Goal: Task Accomplishment & Management: Complete application form

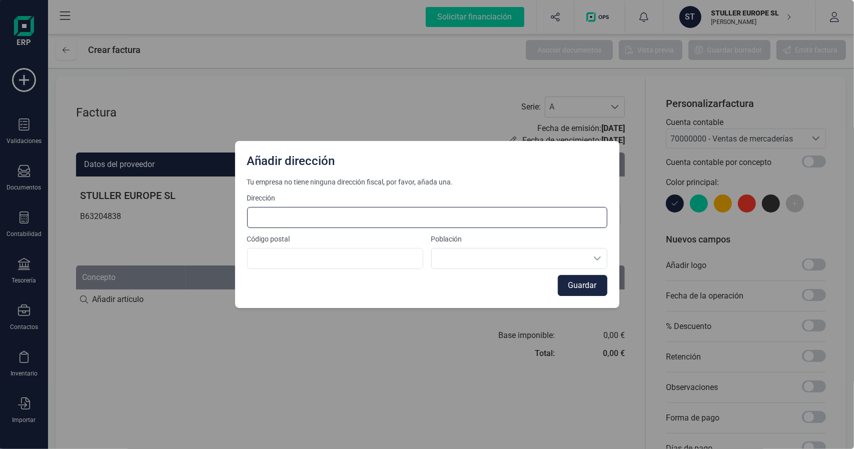
click at [343, 226] on input at bounding box center [427, 217] width 360 height 21
type input "Moll de Ponent s/n"
type input "08304"
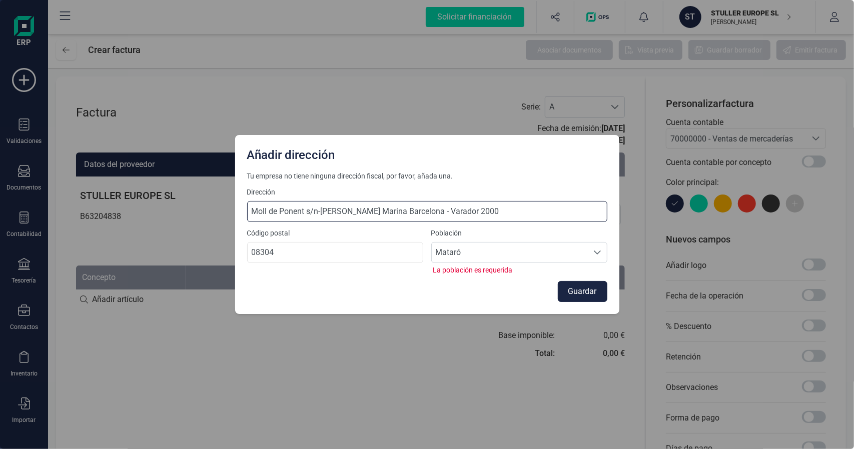
click at [511, 208] on input "Moll de Ponent s/n-Edif Mataró Marina Barcelona - Varador 2000" at bounding box center [427, 211] width 360 height 21
type input "Moll de Ponent s/n-Edif Mataró Marina Barcelona - Varador 2000"
click at [337, 250] on input "08304" at bounding box center [335, 252] width 176 height 21
click at [453, 251] on span "Mataró" at bounding box center [510, 253] width 156 height 20
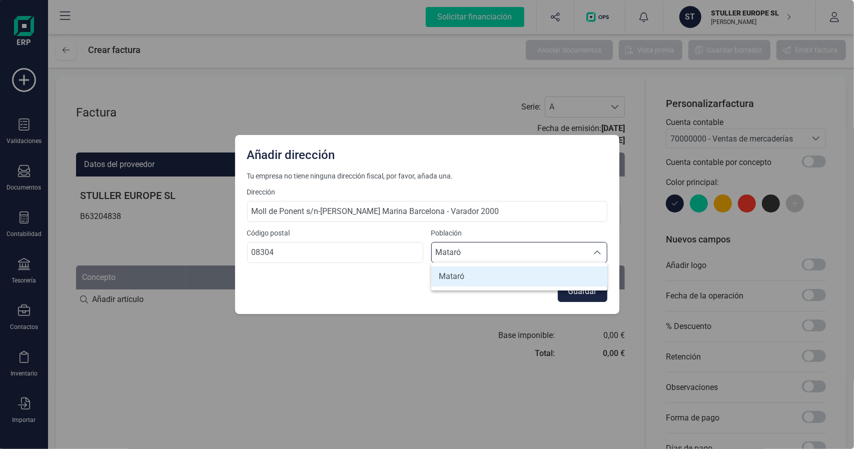
click at [472, 274] on li "Mataró" at bounding box center [519, 277] width 176 height 20
click at [571, 286] on button "Guardar" at bounding box center [583, 291] width 50 height 21
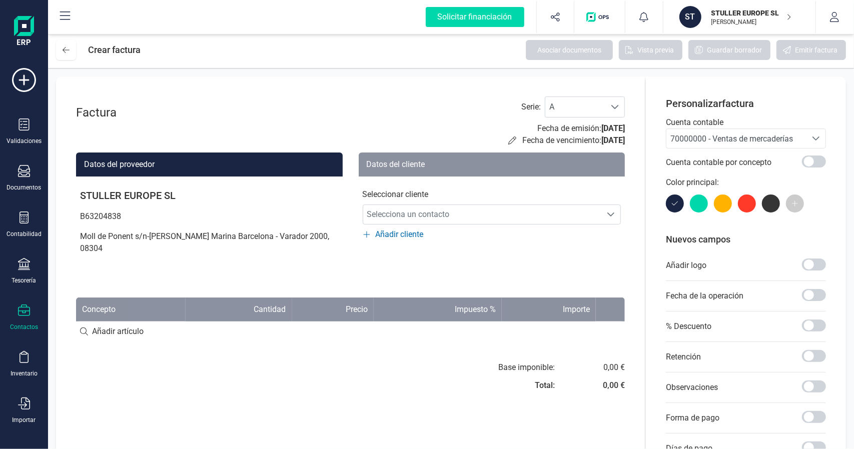
click at [24, 313] on icon at bounding box center [24, 311] width 12 height 12
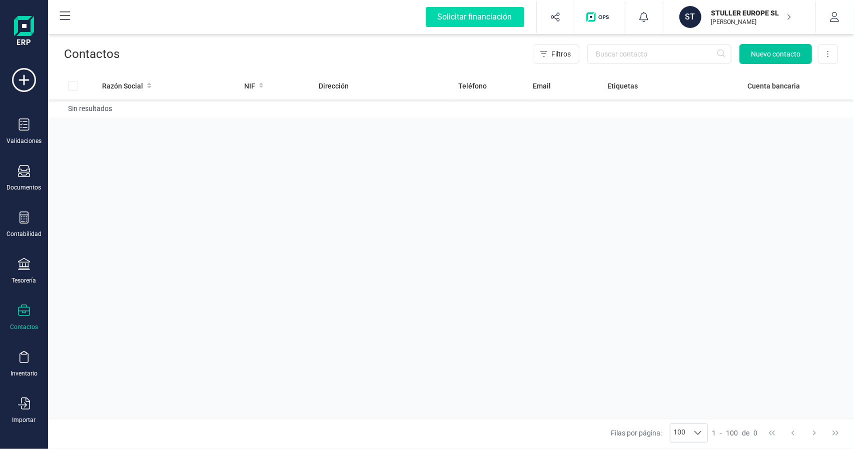
click at [773, 55] on span "Nuevo contacto" at bounding box center [776, 54] width 50 height 10
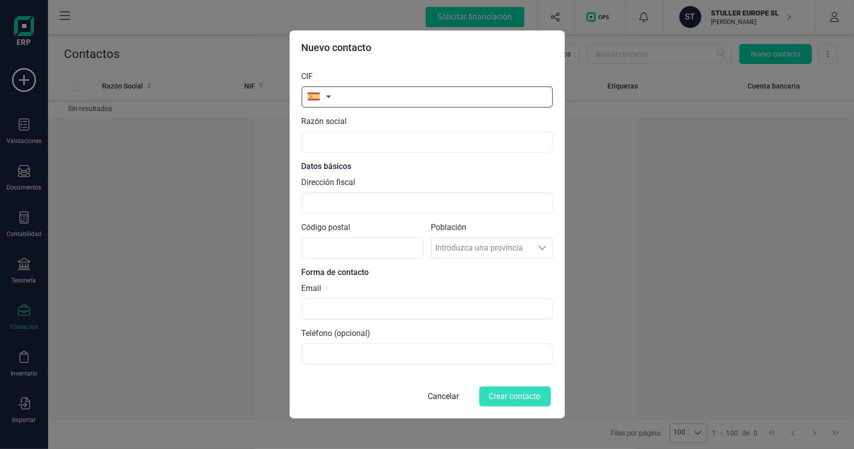
click at [337, 100] on input "text" at bounding box center [427, 97] width 251 height 21
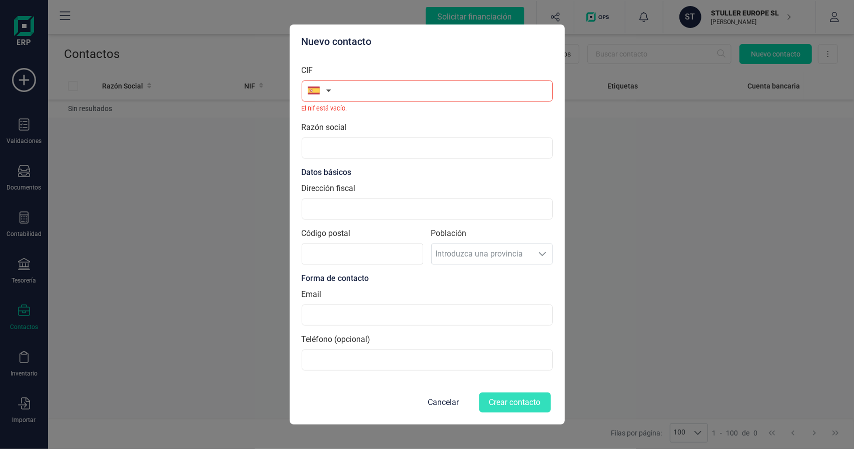
click at [330, 97] on button "button" at bounding box center [318, 91] width 32 height 20
click at [329, 122] on input "text" at bounding box center [373, 119] width 133 height 21
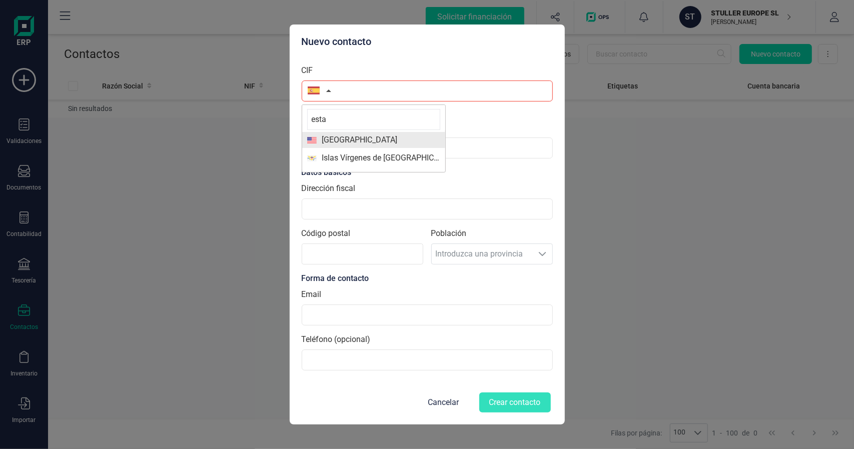
type input "esta"
click at [377, 141] on span "Estados Unidos de América" at bounding box center [357, 140] width 81 height 12
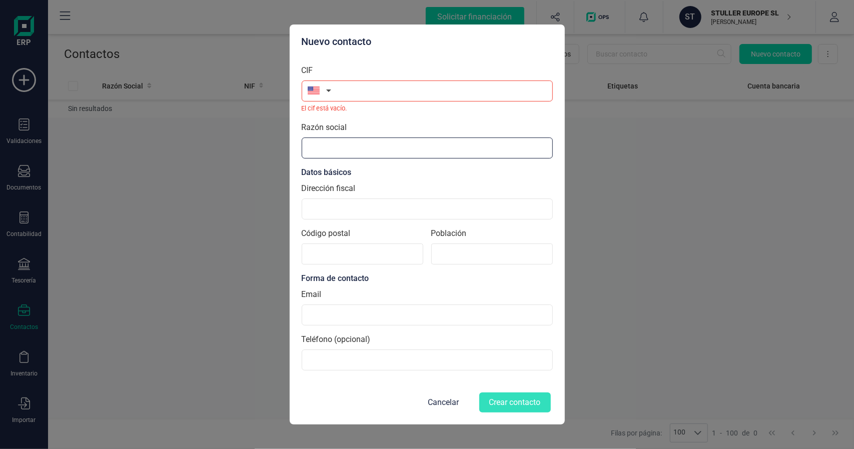
click at [327, 149] on input "Razón social" at bounding box center [427, 148] width 251 height 21
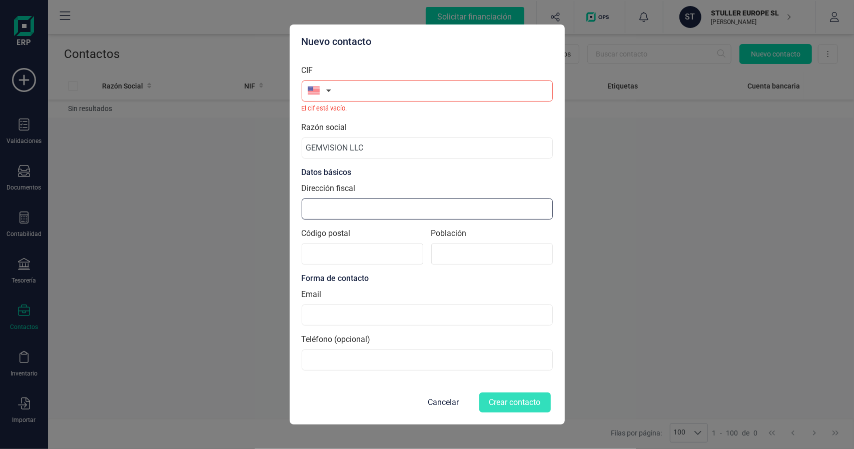
click at [339, 208] on input "Dirección fiscal" at bounding box center [427, 209] width 251 height 21
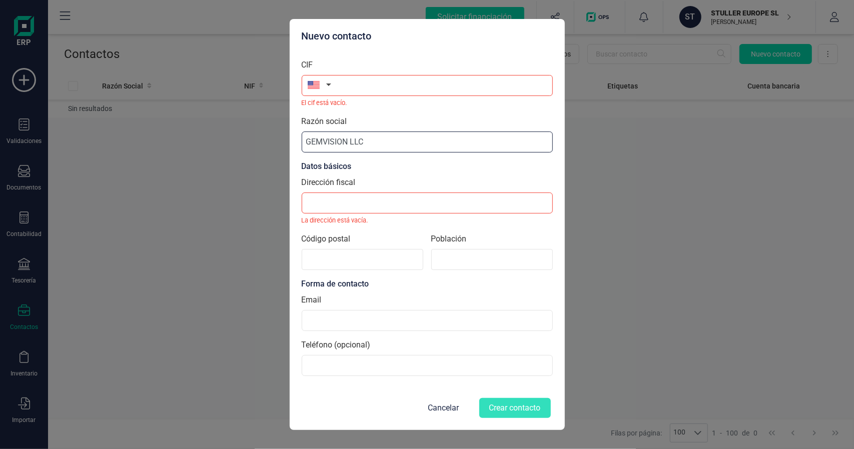
drag, startPoint x: 351, startPoint y: 143, endPoint x: 411, endPoint y: 141, distance: 60.1
click at [413, 141] on input "GEMVISION LLC" at bounding box center [427, 142] width 251 height 21
type input "GEMVISION INC"
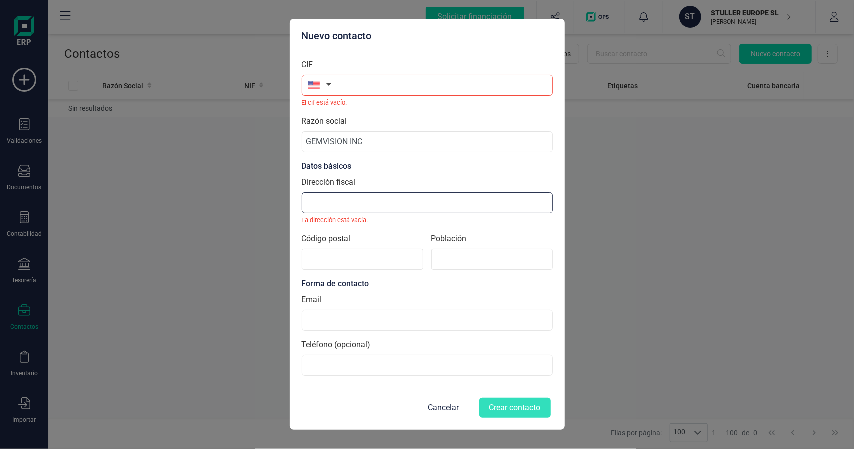
click at [365, 200] on input "Dirección fiscal" at bounding box center [427, 203] width 251 height 21
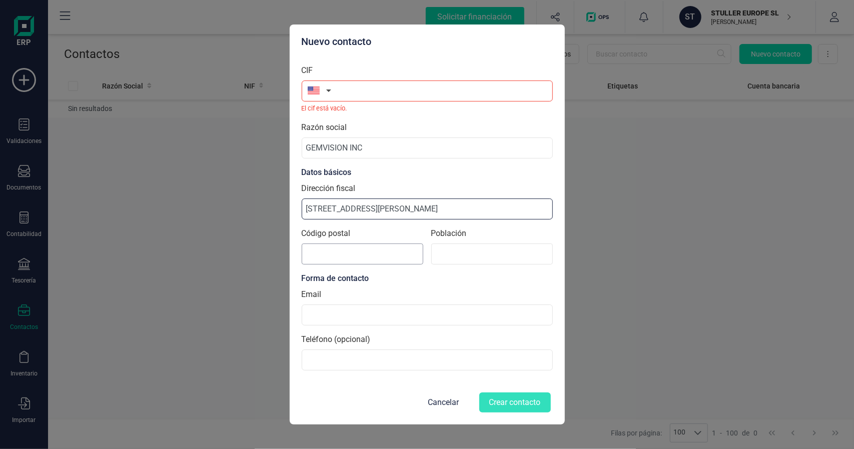
type input "302 RUE LOUIS XIV"
click at [359, 256] on input "Código postal" at bounding box center [363, 254] width 122 height 21
type input "70598"
click at [490, 249] on input at bounding box center [492, 254] width 122 height 21
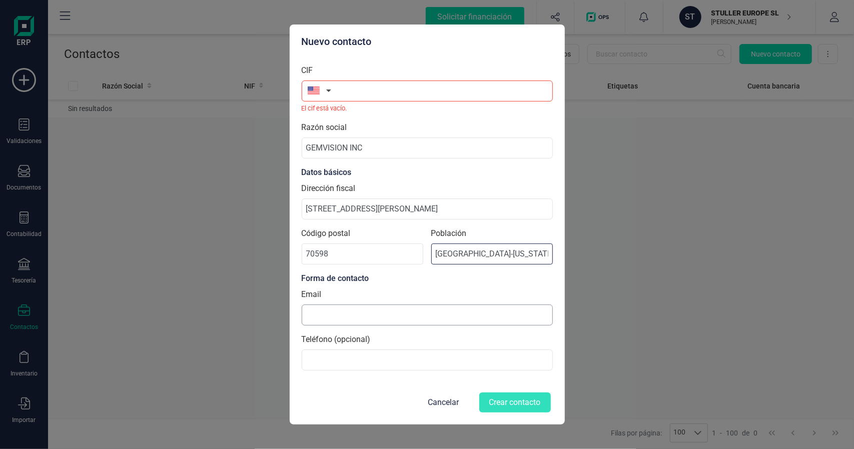
type input "LAFAYETTE-LOUISIANA"
click at [369, 315] on input at bounding box center [427, 315] width 251 height 21
type input "mariana_edwards@stuller.com"
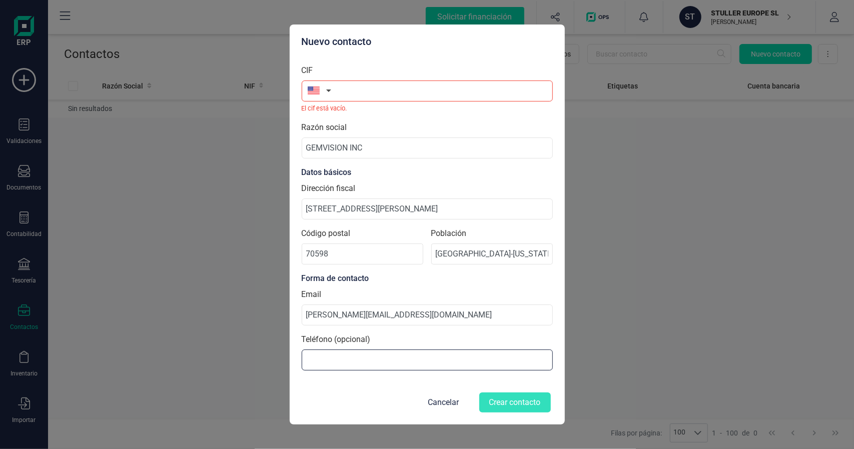
click at [360, 361] on input at bounding box center [427, 360] width 251 height 21
click at [345, 374] on section "CIF El cif está vacío. Razón social GEMVISION INC Datos básicos Dirección fisca…" at bounding box center [427, 218] width 251 height 322
click at [329, 94] on button "button" at bounding box center [318, 91] width 32 height 20
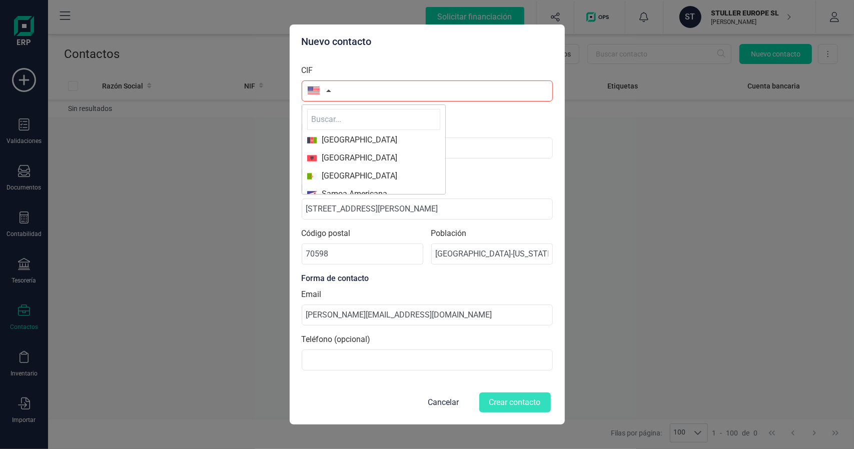
click at [329, 94] on button "button" at bounding box center [318, 91] width 32 height 20
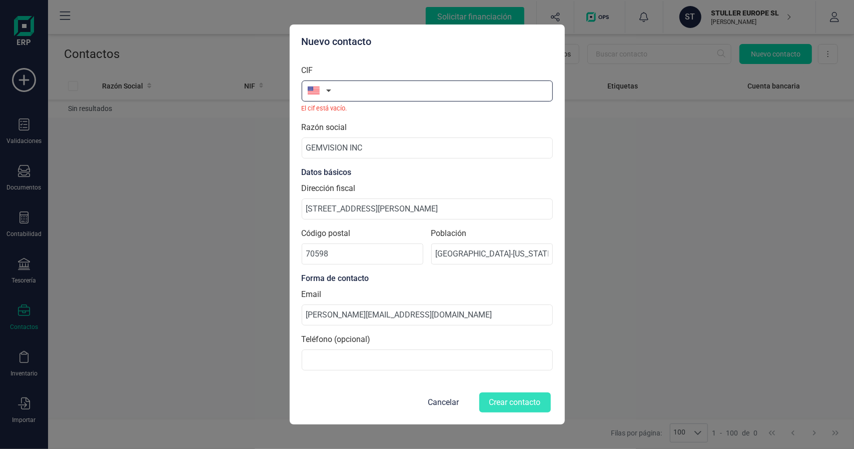
click at [389, 91] on input "text" at bounding box center [427, 91] width 251 height 21
click at [387, 89] on input "text" at bounding box center [427, 91] width 251 height 21
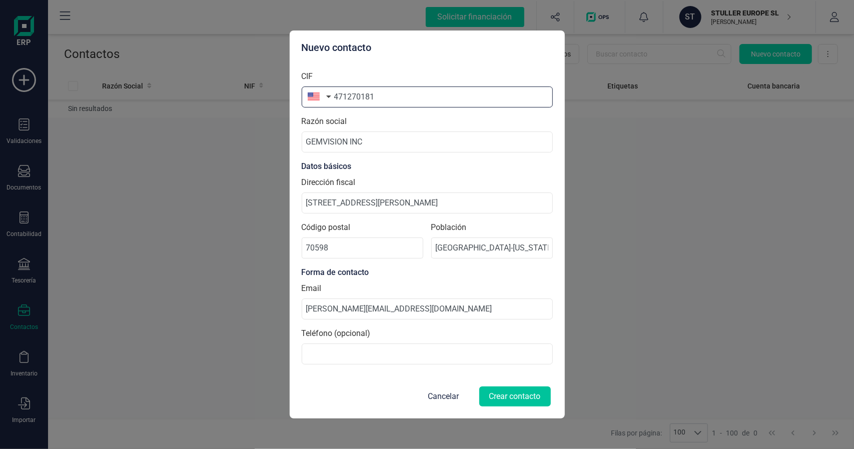
type input "471270181"
click at [510, 390] on button "Crear contacto" at bounding box center [516, 397] width 72 height 20
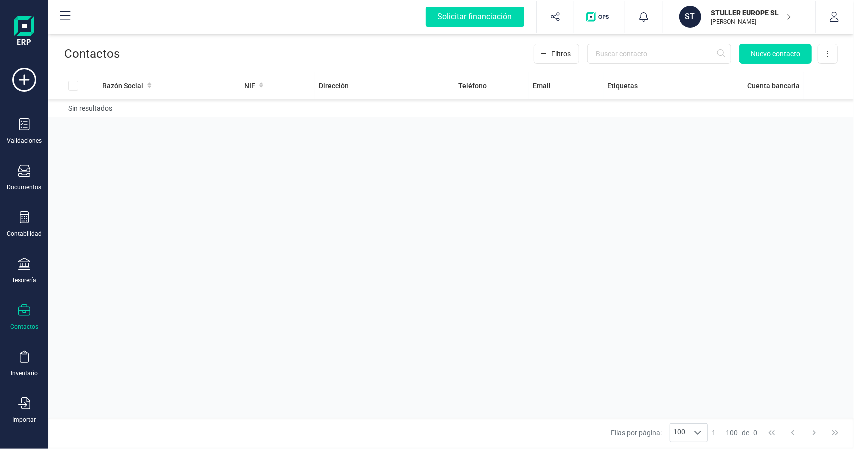
click at [23, 315] on icon at bounding box center [24, 311] width 12 height 12
click at [89, 110] on td "Sin resultados" at bounding box center [451, 109] width 806 height 18
click at [780, 59] on button "Nuevo contacto" at bounding box center [776, 54] width 73 height 20
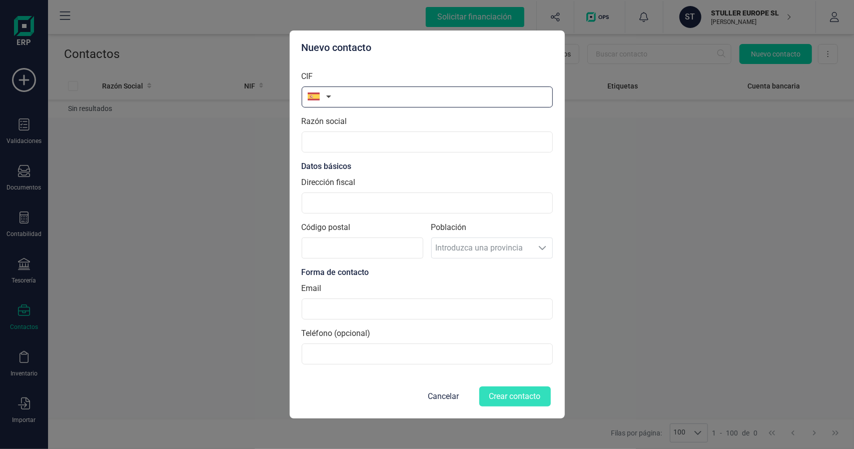
click at [363, 105] on input "text" at bounding box center [427, 97] width 251 height 21
type input "21362111X"
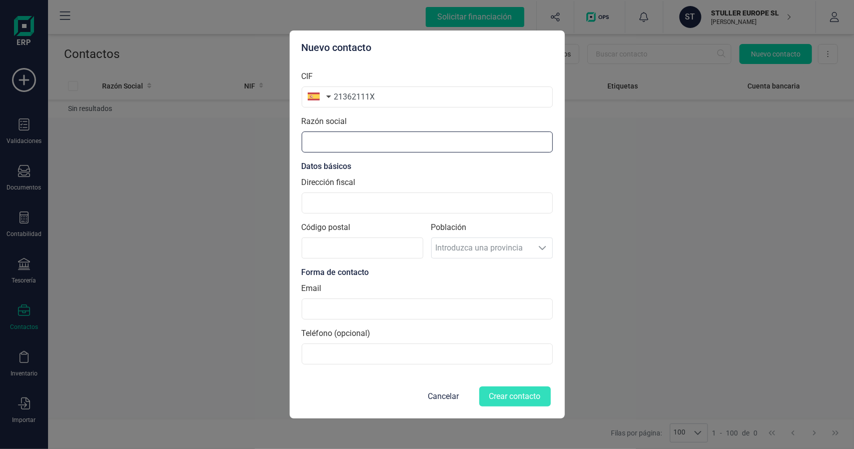
click at [365, 141] on input "text" at bounding box center [427, 142] width 251 height 21
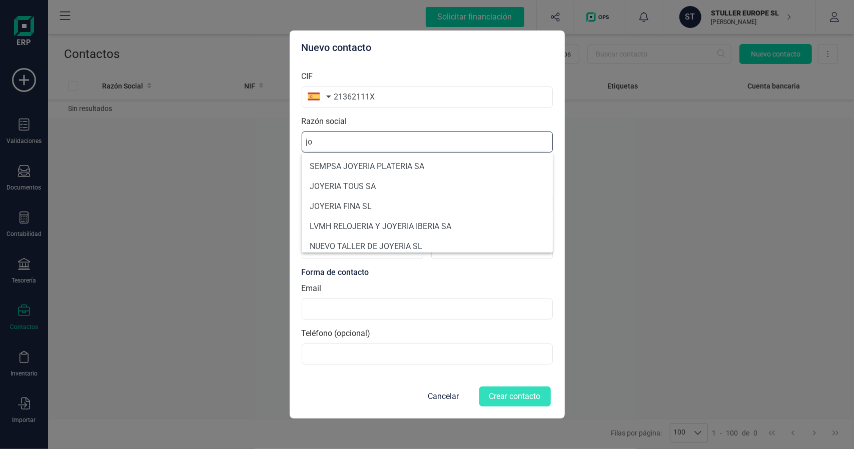
type input "j"
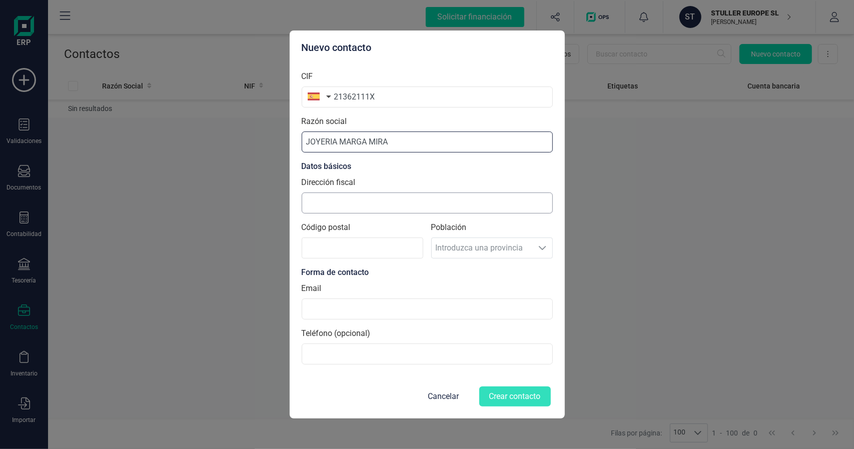
type input "JOYERIA MARGA MIRA"
click at [388, 202] on input "Dirección fiscal" at bounding box center [427, 203] width 251 height 21
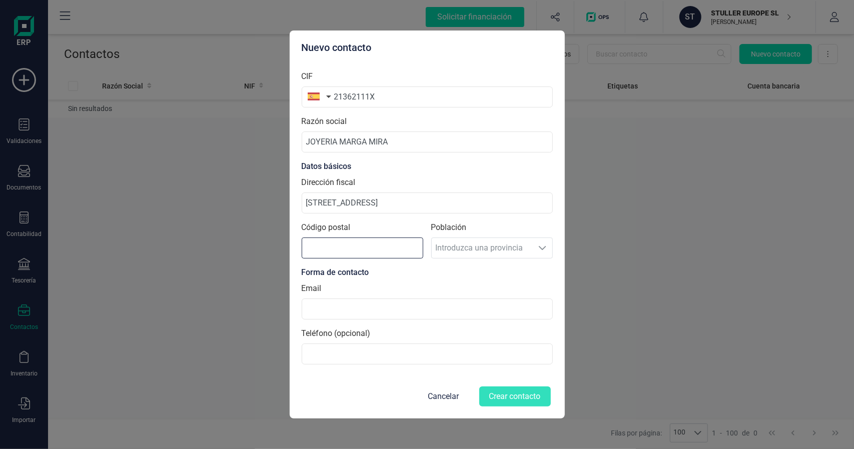
click at [323, 249] on input "Código postal" at bounding box center [363, 248] width 122 height 21
click at [415, 202] on input "CALLE GENERAL LACY 10" at bounding box center [427, 203] width 251 height 21
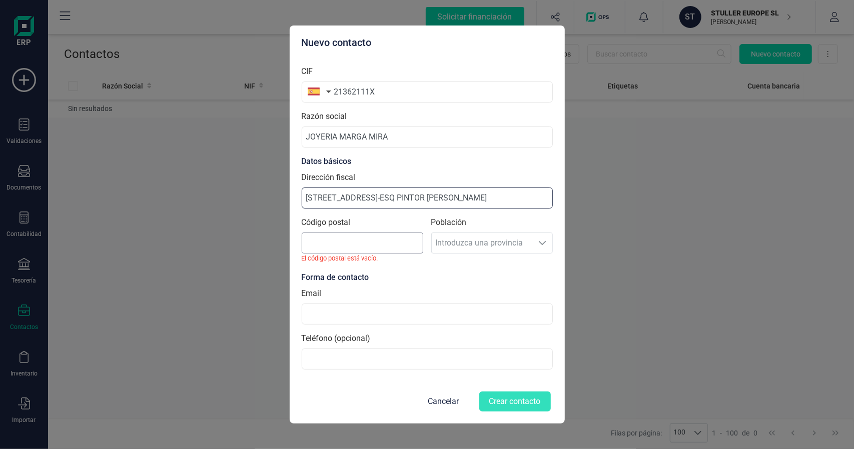
type input "CALLE GENERAL LACY 10-ESQ PINTOR CABRERA"
click at [370, 241] on input "Código postal" at bounding box center [363, 243] width 122 height 21
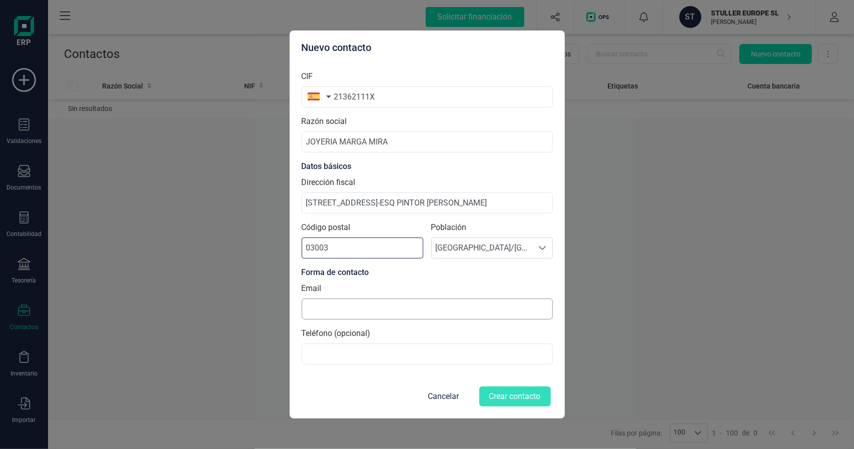
type input "03003"
click at [337, 307] on input at bounding box center [427, 309] width 251 height 21
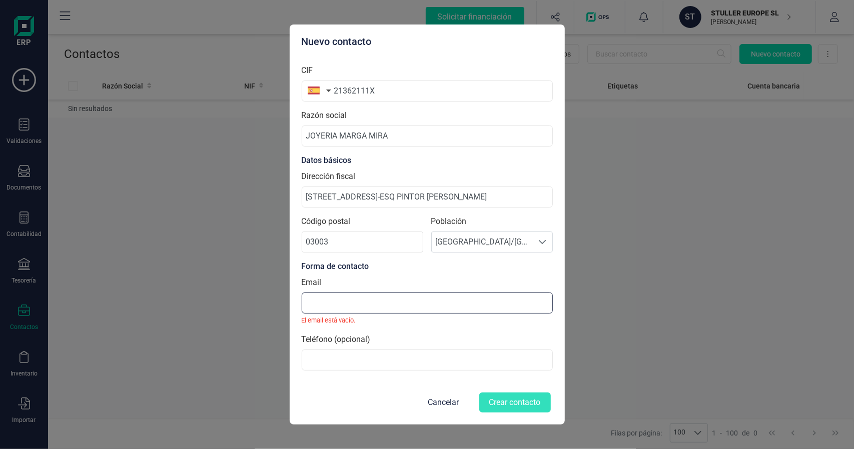
click at [351, 312] on input at bounding box center [427, 303] width 251 height 21
paste input "clientes@joyeriamargamira.es"
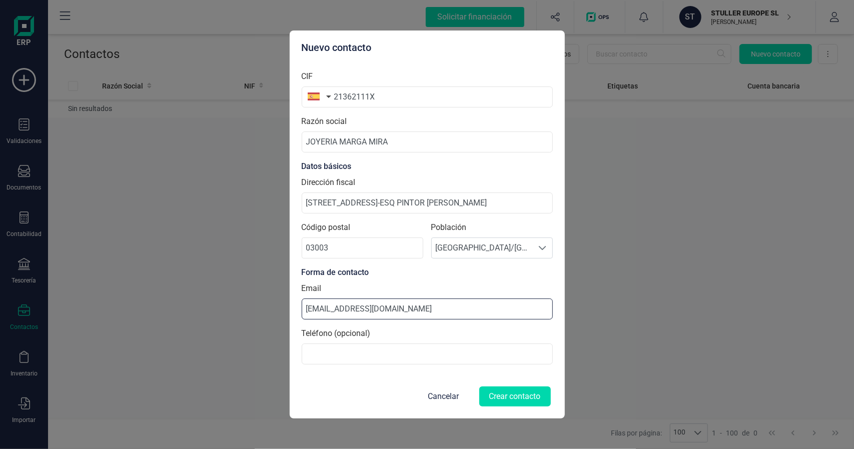
type input "clientes@joyeriamargamira.es"
drag, startPoint x: 335, startPoint y: 353, endPoint x: 337, endPoint y: 346, distance: 6.8
click at [335, 352] on input at bounding box center [427, 354] width 251 height 21
paste input "96592 06 15"
type input "96592 06 15"
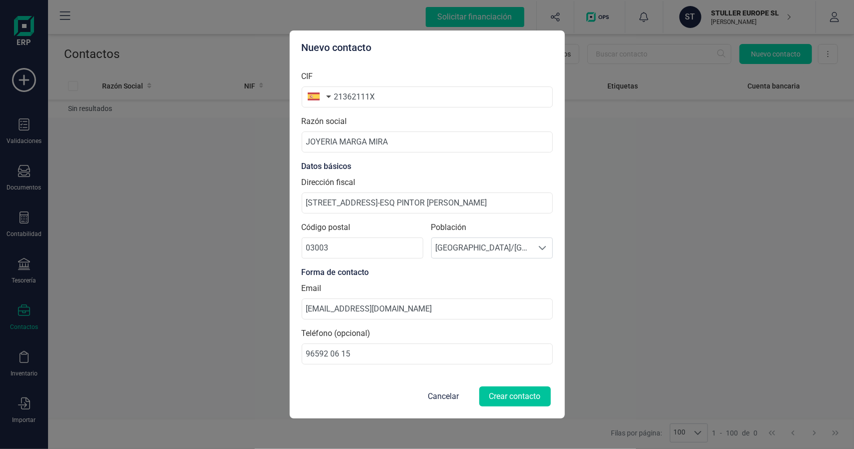
click at [505, 399] on button "Crear contacto" at bounding box center [516, 397] width 72 height 20
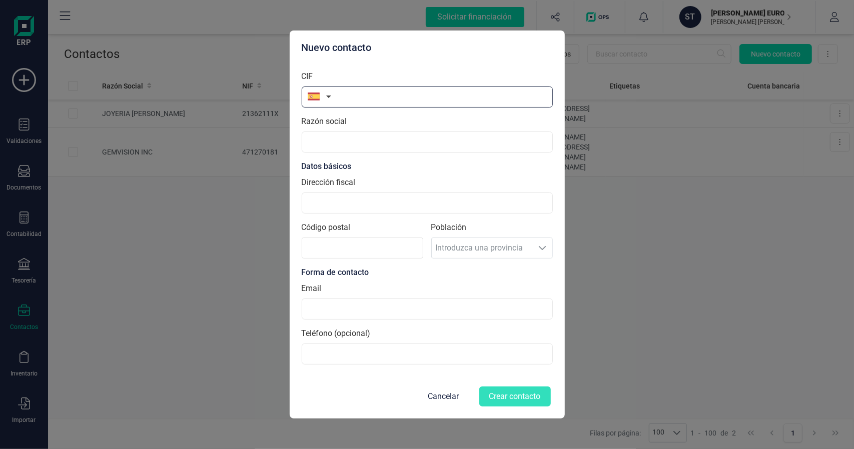
click at [370, 91] on input "text" at bounding box center [427, 97] width 251 height 21
click at [330, 101] on button "button" at bounding box center [318, 97] width 32 height 20
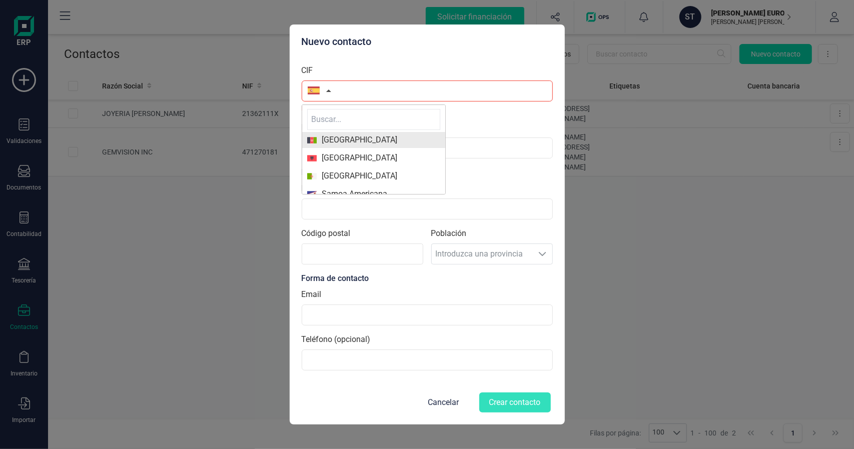
click at [348, 135] on span "[GEOGRAPHIC_DATA]" at bounding box center [357, 140] width 81 height 12
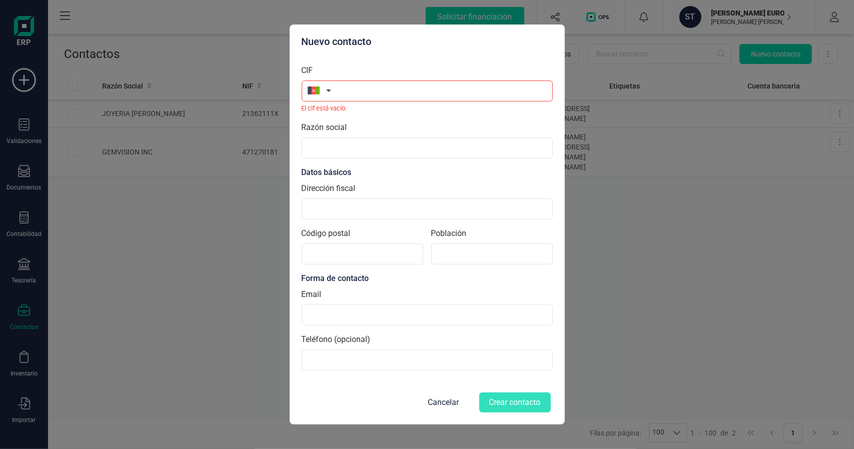
click at [331, 93] on button "button" at bounding box center [318, 91] width 32 height 20
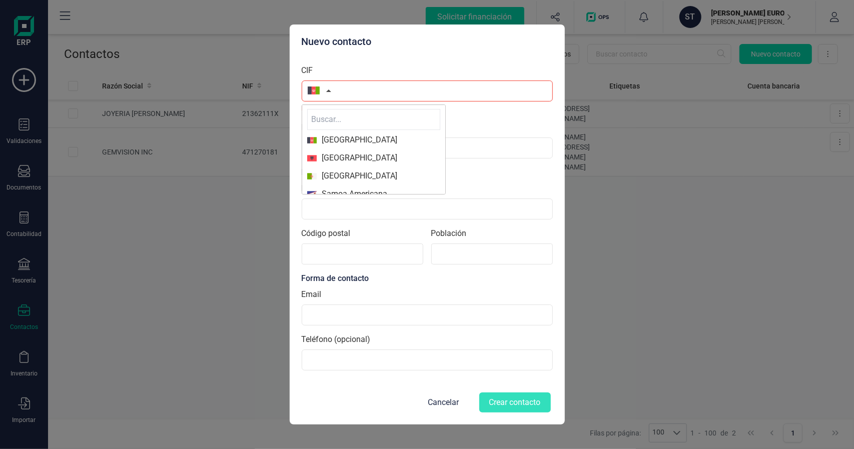
click at [338, 123] on input "text" at bounding box center [373, 119] width 133 height 21
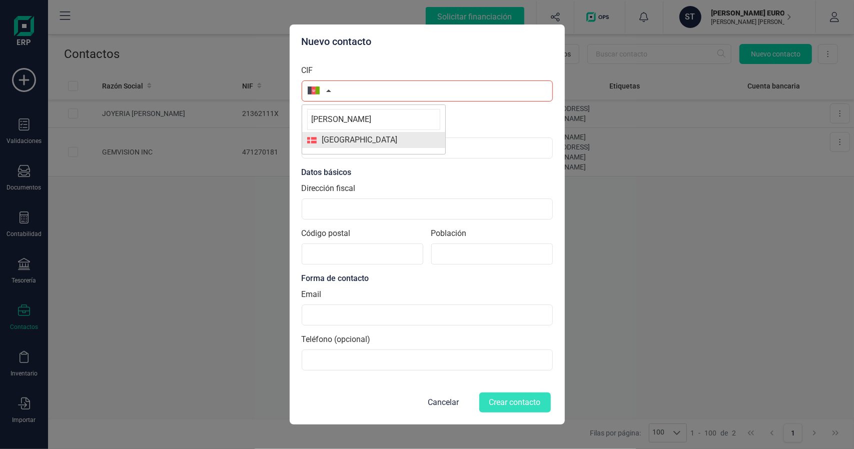
type input "DINA"
drag, startPoint x: 339, startPoint y: 145, endPoint x: 343, endPoint y: 136, distance: 9.9
click at [340, 146] on span "Dinamarca" at bounding box center [357, 140] width 81 height 12
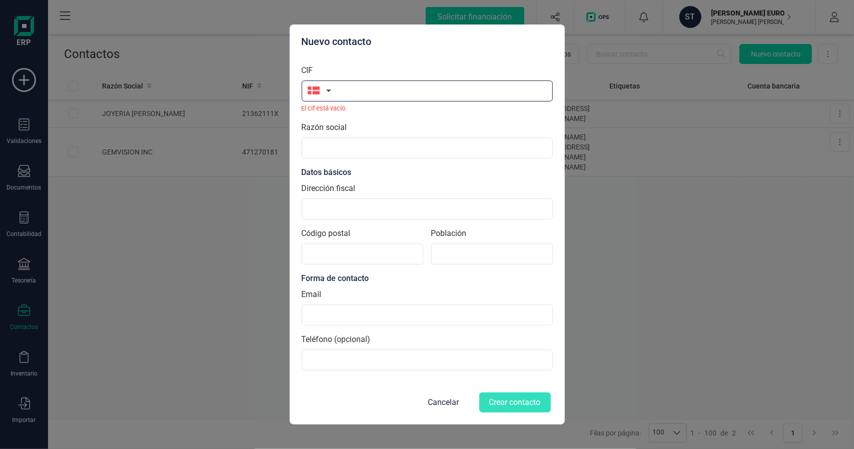
click at [358, 99] on input "text" at bounding box center [427, 91] width 251 height 21
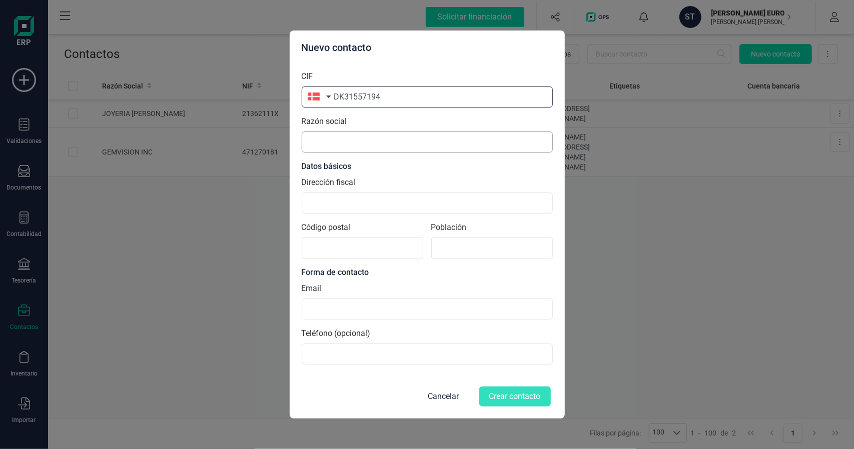
type input "DK31557194"
click at [361, 140] on input "Razón social" at bounding box center [427, 142] width 251 height 21
type input "THOMAS LOGAN"
click at [341, 202] on input "Dirección fiscal" at bounding box center [427, 203] width 251 height 21
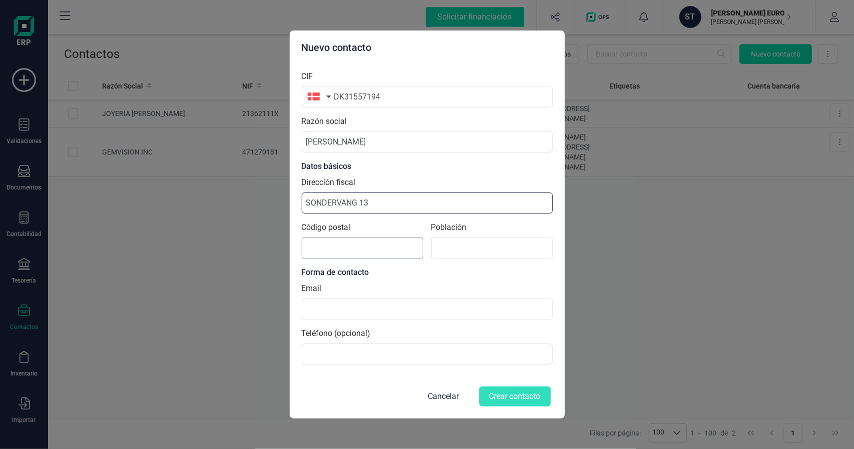
type input "SONDERVANG 13"
click at [348, 256] on input "Código postal" at bounding box center [363, 248] width 122 height 21
type input "9800"
click at [470, 243] on input at bounding box center [492, 248] width 122 height 21
type input "HJORRING"
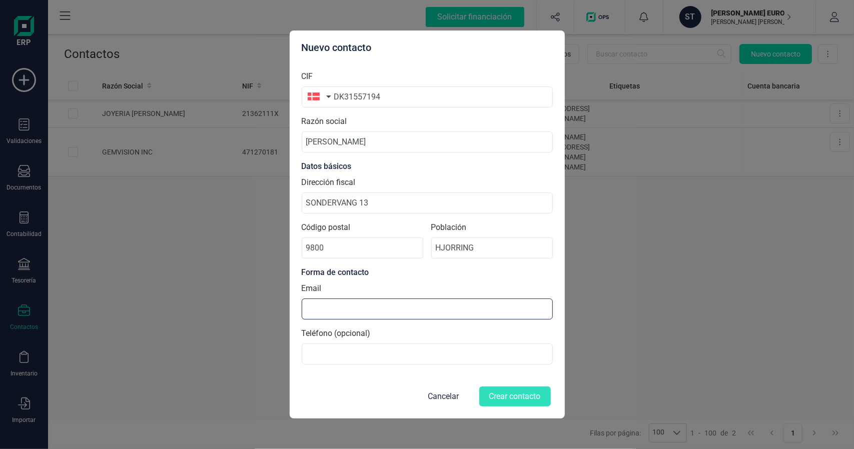
click at [331, 311] on input at bounding box center [427, 309] width 251 height 21
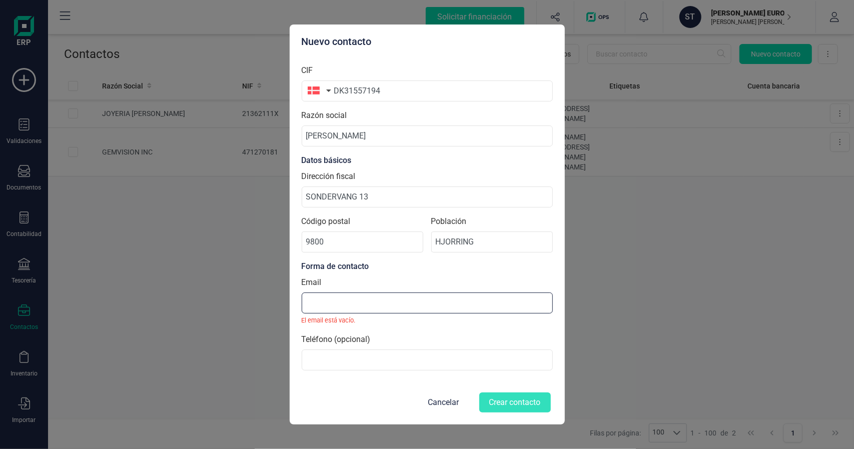
click at [380, 298] on input at bounding box center [427, 303] width 251 height 21
paste input "tlssmykker@gmail.com"
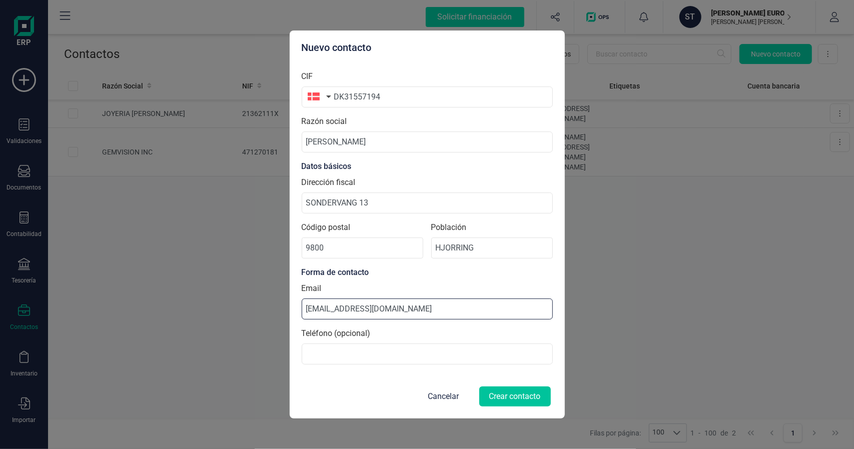
type input "tlssmykker@gmail.com"
click at [513, 397] on button "Crear contacto" at bounding box center [516, 397] width 72 height 20
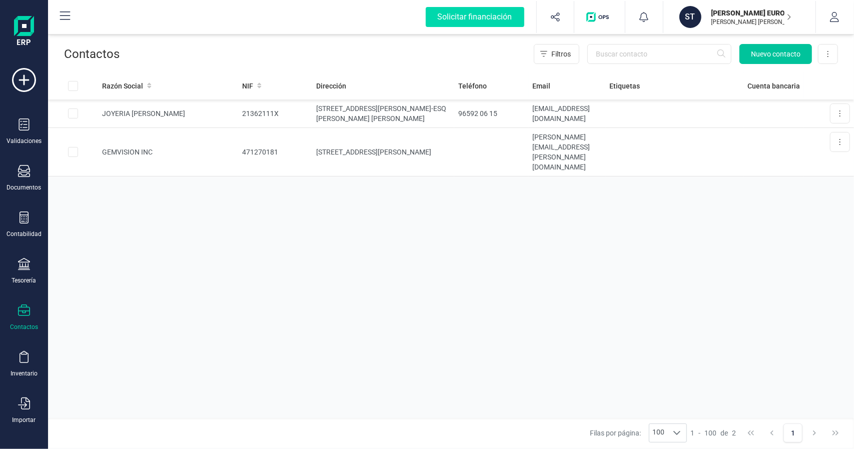
click at [777, 54] on span "Nuevo contacto" at bounding box center [776, 54] width 50 height 10
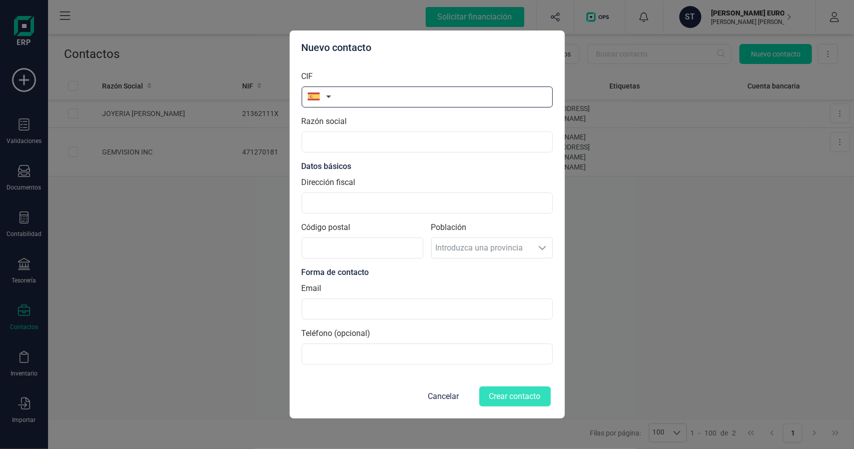
click at [346, 95] on input "text" at bounding box center [427, 97] width 251 height 21
click at [331, 97] on button "button" at bounding box center [318, 97] width 32 height 20
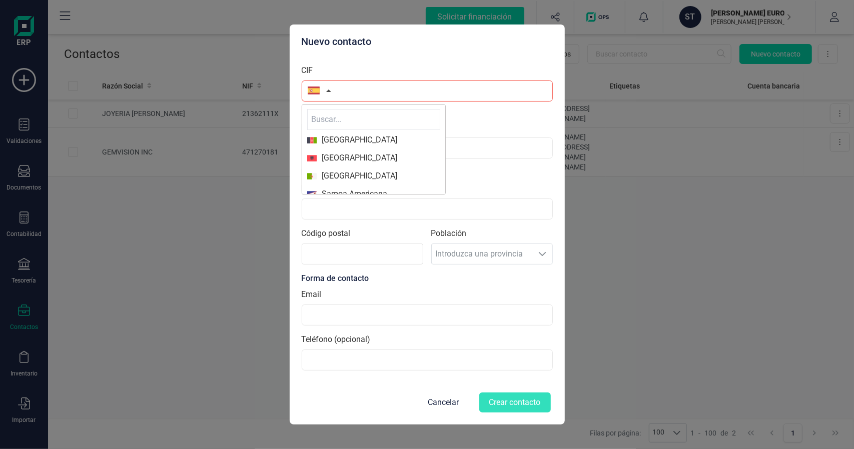
click at [344, 119] on input "text" at bounding box center [373, 119] width 133 height 21
type input "ESTO"
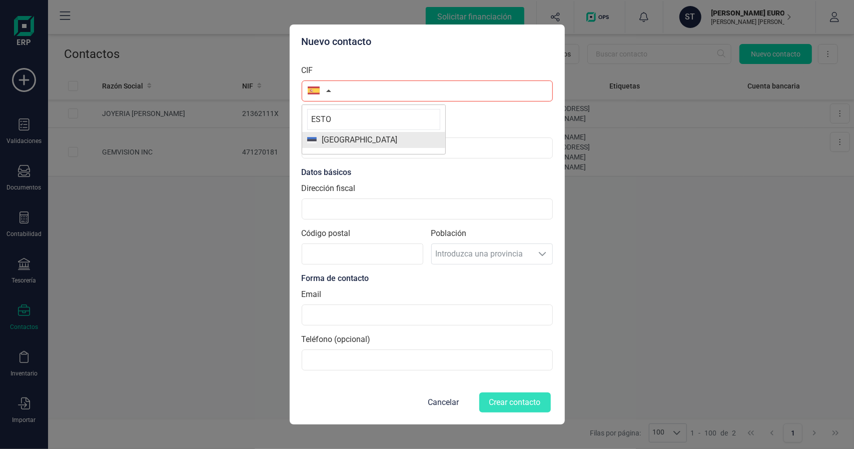
click at [342, 145] on span "Estonia" at bounding box center [357, 140] width 81 height 12
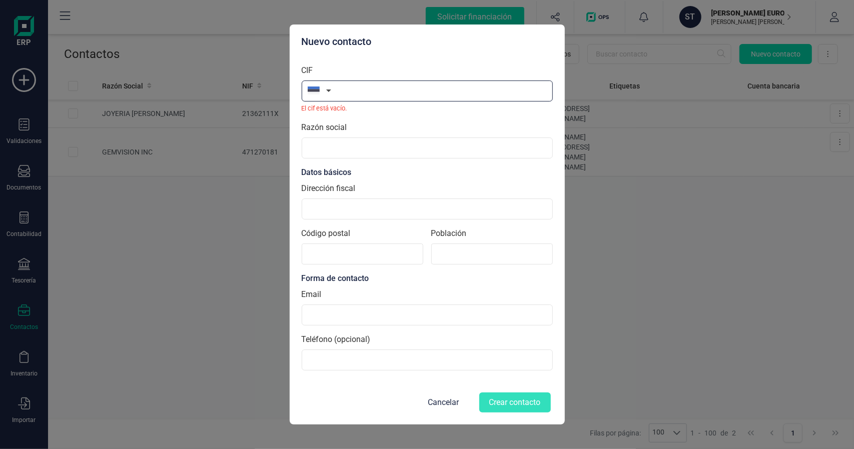
click at [356, 97] on input "text" at bounding box center [427, 91] width 251 height 21
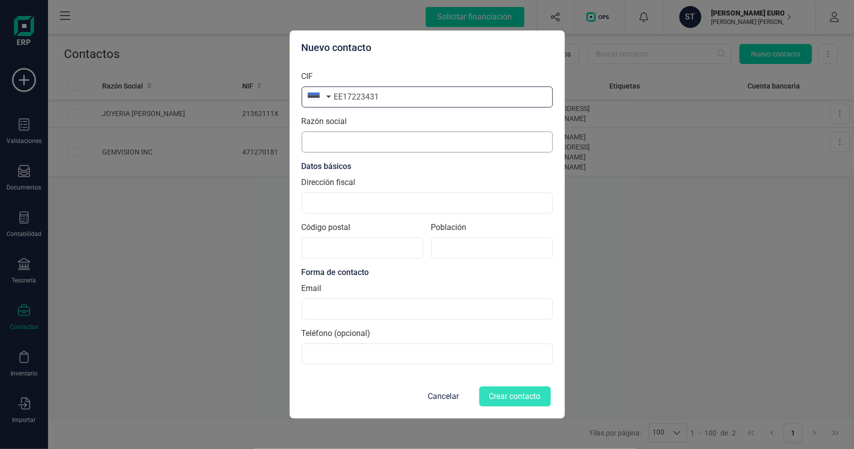
type input "EE17223431"
click at [376, 149] on input "Razón social" at bounding box center [427, 142] width 251 height 21
type input "OÜ JEWELRY SW"
click at [353, 198] on input "Dirección fiscal" at bounding box center [427, 203] width 251 height 21
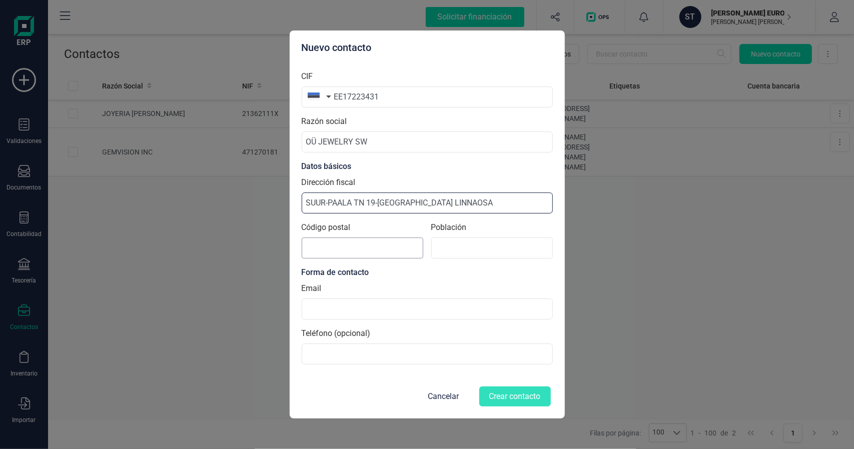
type input "SUUR-PAALA TN 19-LASNAMÄE LINNAOSA"
click at [331, 246] on input "Código postal" at bounding box center [363, 248] width 122 height 21
type input "11415"
click at [483, 256] on input at bounding box center [492, 248] width 122 height 21
type input "HARJU MAAKOND"
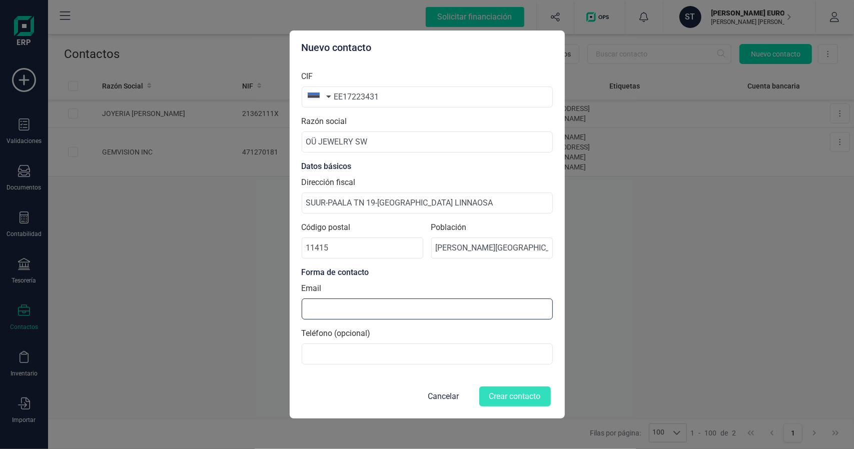
click at [370, 309] on input at bounding box center [427, 309] width 251 height 21
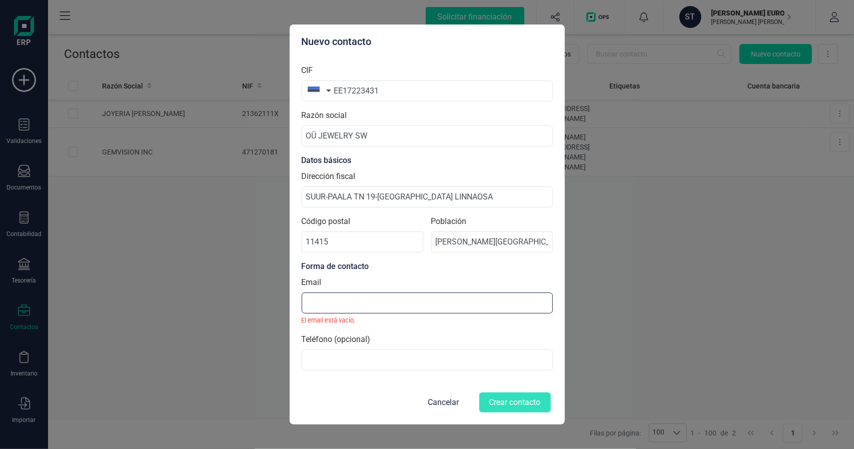
click at [358, 311] on input at bounding box center [427, 303] width 251 height 21
paste input "swjewelryou@gmail.com"
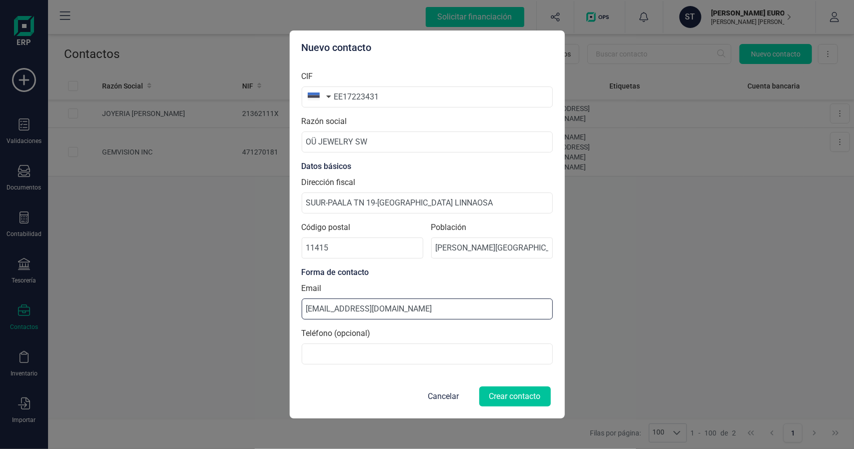
type input "swjewelryou@gmail.com"
click at [515, 395] on button "Crear contacto" at bounding box center [516, 397] width 72 height 20
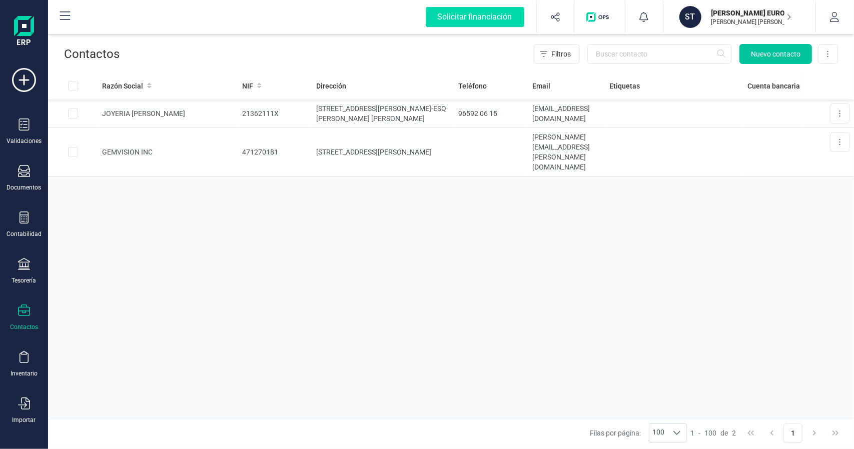
click at [779, 52] on span "Nuevo contacto" at bounding box center [776, 54] width 50 height 10
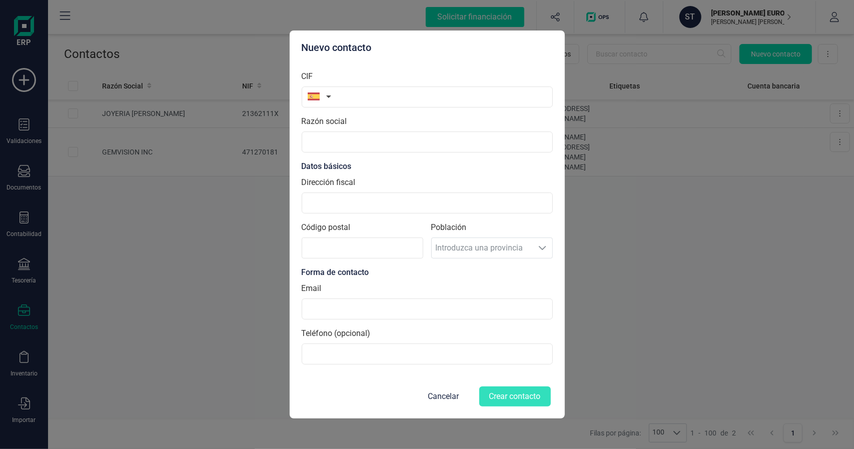
click at [328, 99] on button "button" at bounding box center [318, 97] width 32 height 20
click at [355, 128] on input "text" at bounding box center [373, 125] width 133 height 21
type input "U"
type input "REI"
click at [348, 164] on span "Reino Unido" at bounding box center [357, 164] width 81 height 12
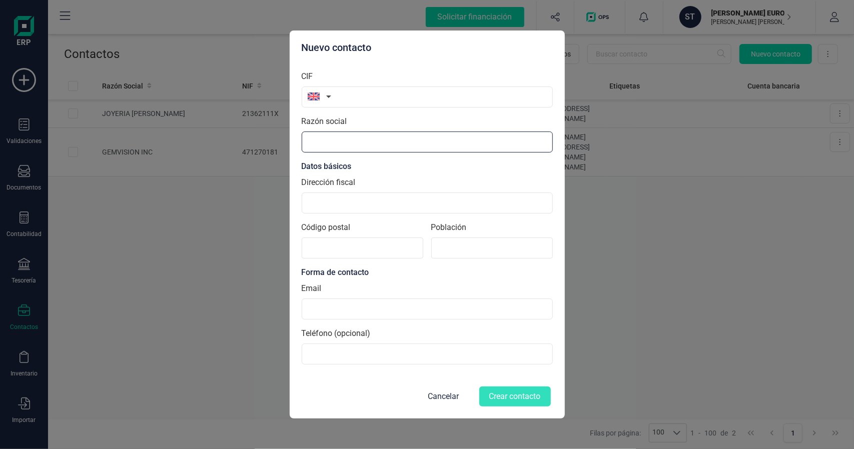
click at [346, 134] on input "Razón social" at bounding box center [427, 142] width 251 height 21
type input "AVENSYS UK LTD"
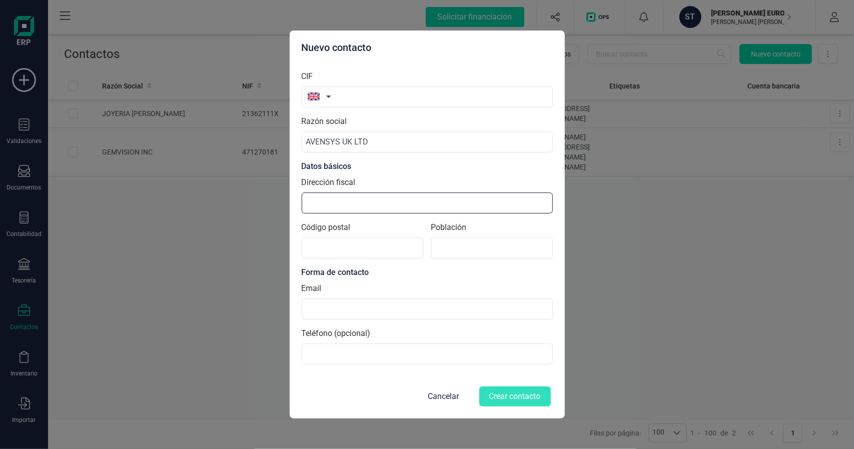
click at [369, 205] on input "Dirección fiscal" at bounding box center [427, 203] width 251 height 21
type input "UNIT 15A FREDERICK ROAD - HOO FARM INDUSTRIAL ESTATE"
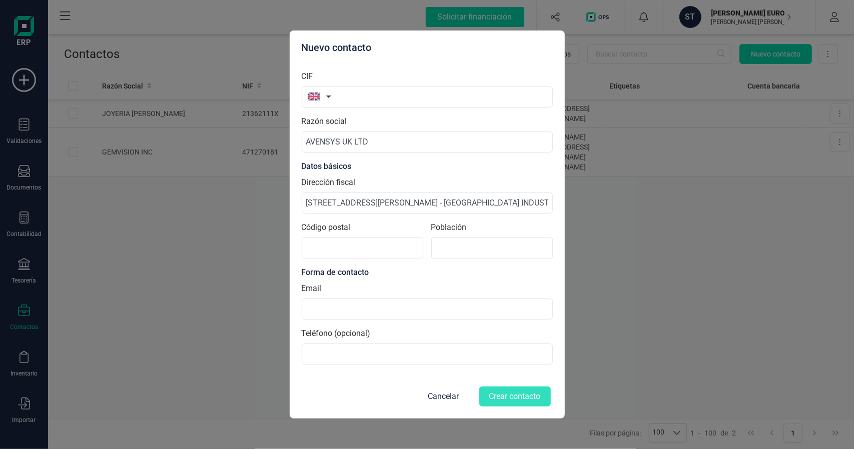
click at [468, 237] on div "Población" at bounding box center [492, 244] width 122 height 45
click at [466, 249] on input at bounding box center [492, 248] width 122 height 21
type input "KIDDERMINSTER"
click at [363, 246] on input "Código postal" at bounding box center [363, 248] width 122 height 21
type input "DY11 7RA"
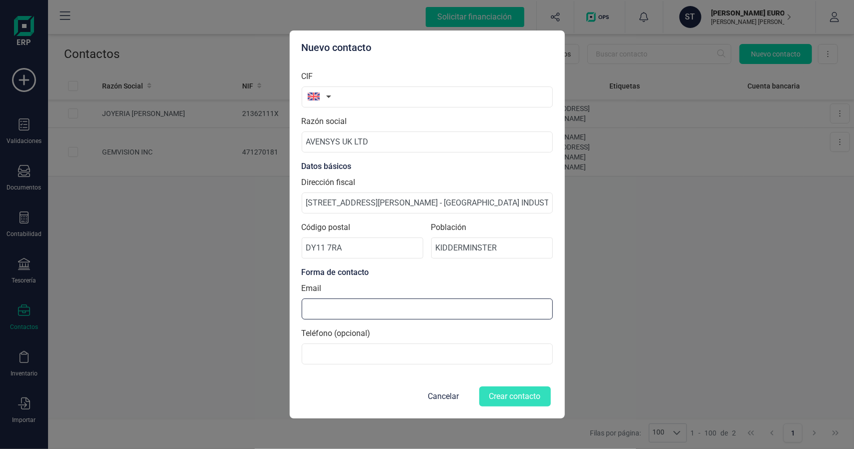
click at [346, 306] on input at bounding box center [427, 309] width 251 height 21
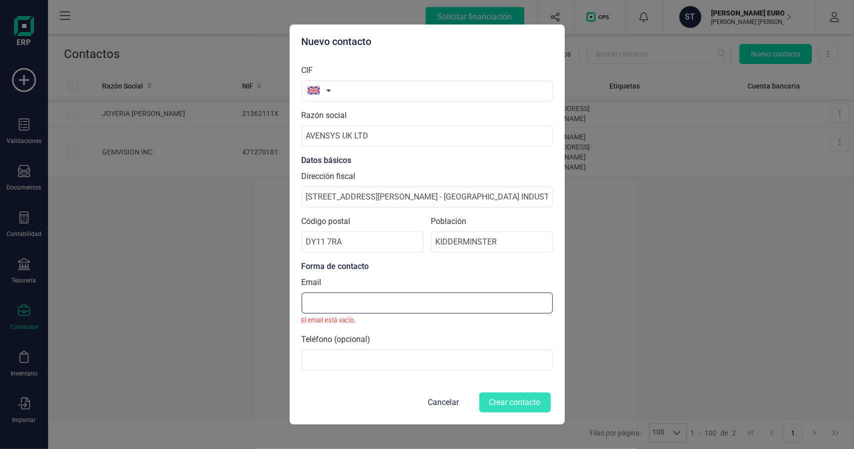
click at [368, 305] on input at bounding box center [427, 303] width 251 height 21
paste input "jenny@avensysmedical.co.uk"
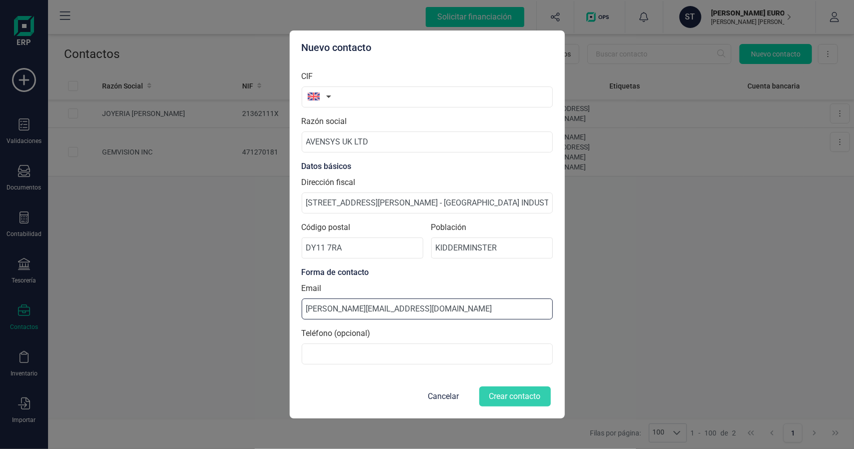
type input "jenny@avensysmedical.co.uk"
click at [390, 103] on input "text" at bounding box center [427, 97] width 251 height 21
click at [381, 376] on form "CIF Razón social AVENSYS UK LTD Datos básicos Dirección fiscal UNIT 15A FREDERI…" at bounding box center [427, 236] width 251 height 346
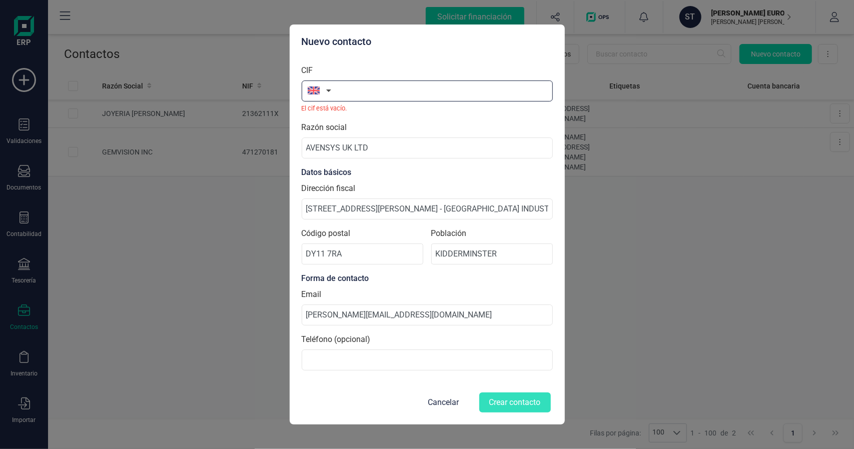
click at [374, 98] on input "text" at bounding box center [427, 91] width 251 height 21
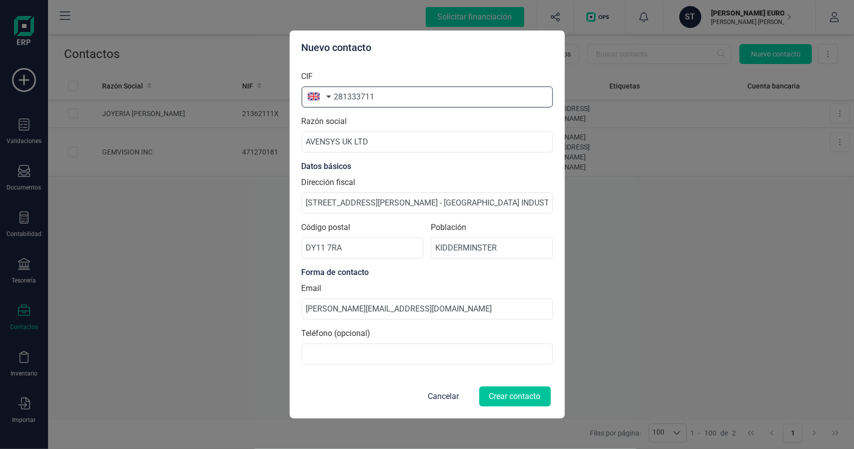
type input "281333711"
click at [519, 402] on button "Crear contacto" at bounding box center [516, 397] width 72 height 20
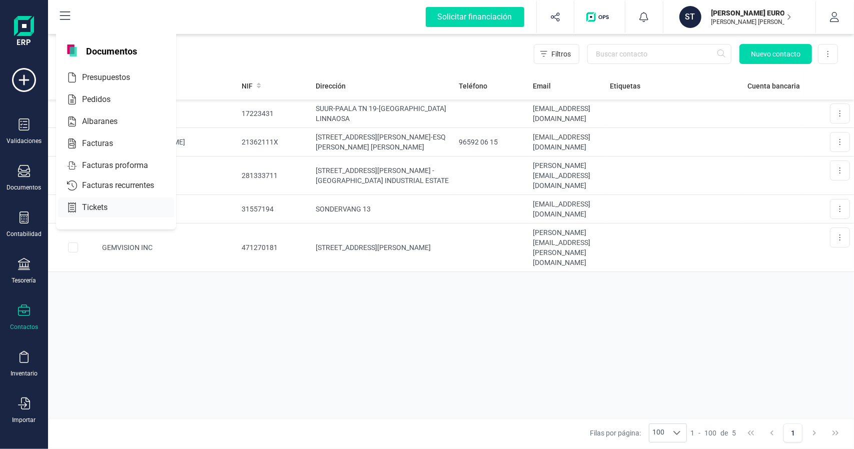
click at [123, 164] on span "Facturas proforma" at bounding box center [122, 166] width 88 height 12
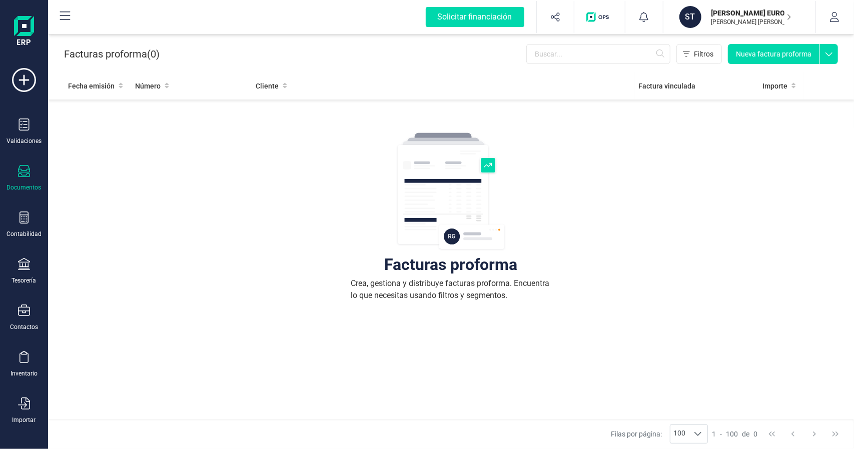
click at [781, 58] on button "Nueva factura proforma" at bounding box center [774, 54] width 92 height 20
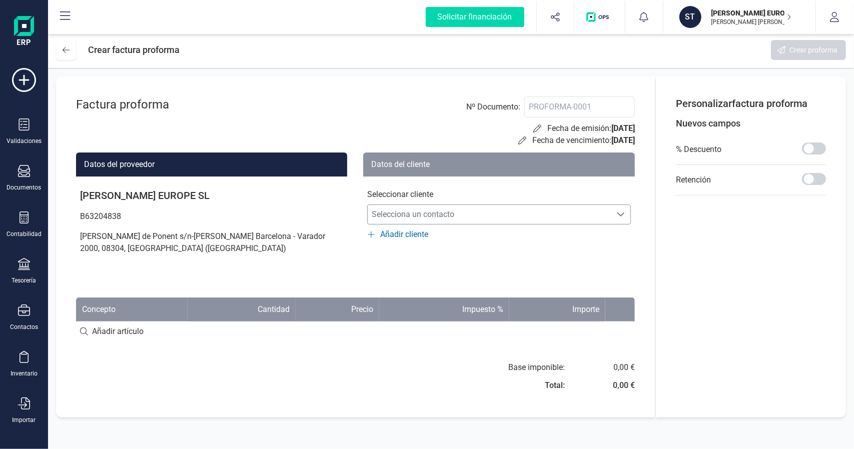
click at [471, 215] on span "Selecciona un contacto" at bounding box center [490, 215] width 244 height 20
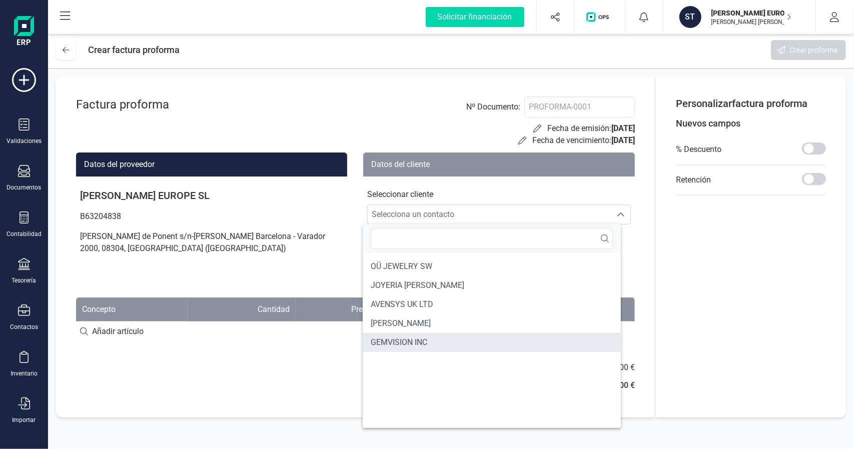
click at [429, 340] on li "GEMVISION INC" at bounding box center [492, 342] width 259 height 19
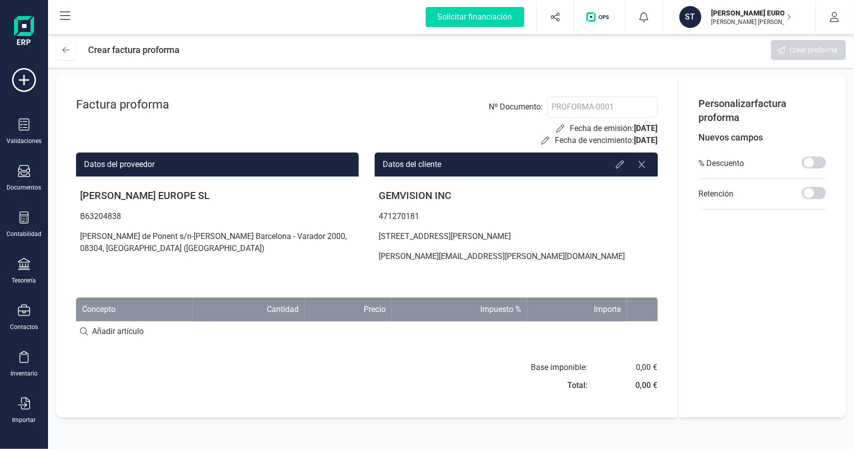
click at [79, 332] on input at bounding box center [367, 332] width 582 height 20
click at [85, 330] on input at bounding box center [367, 332] width 582 height 20
type input "b"
click at [104, 333] on input at bounding box center [367, 332] width 582 height 20
click at [85, 330] on input at bounding box center [367, 332] width 582 height 20
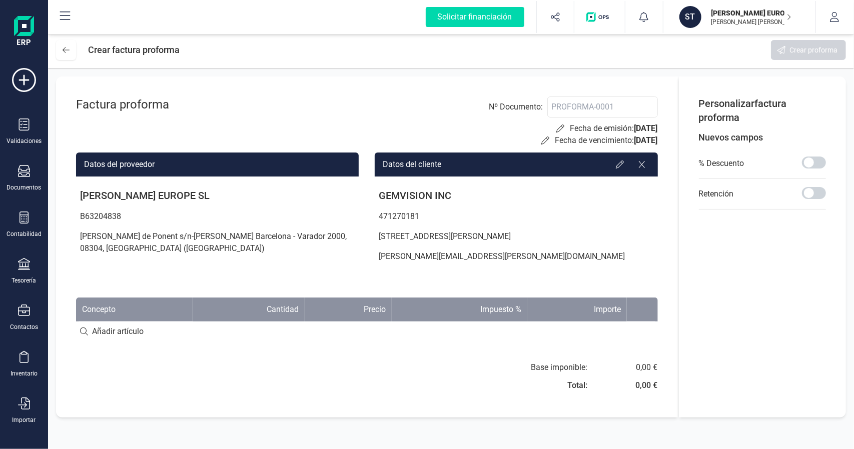
click at [85, 330] on input at bounding box center [367, 332] width 582 height 20
click at [84, 333] on input at bounding box center [367, 332] width 582 height 20
type input "BCN OFFICE SERVICES - SEPTEMBER"
click at [307, 333] on div "+ Añadir artículo : BCN OFFICE SERVICES - SEPTEMBER" at bounding box center [367, 331] width 582 height 21
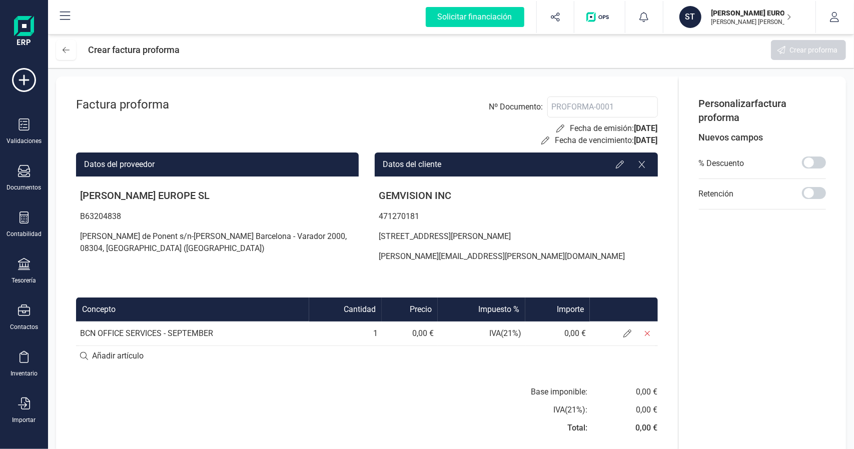
click at [360, 331] on td "1" at bounding box center [345, 334] width 73 height 24
click at [482, 332] on td "IVA ( 21 %)" at bounding box center [482, 334] width 88 height 24
click at [496, 335] on td "IVA ( 21 %)" at bounding box center [482, 334] width 88 height 24
click at [624, 334] on icon at bounding box center [628, 334] width 8 height 8
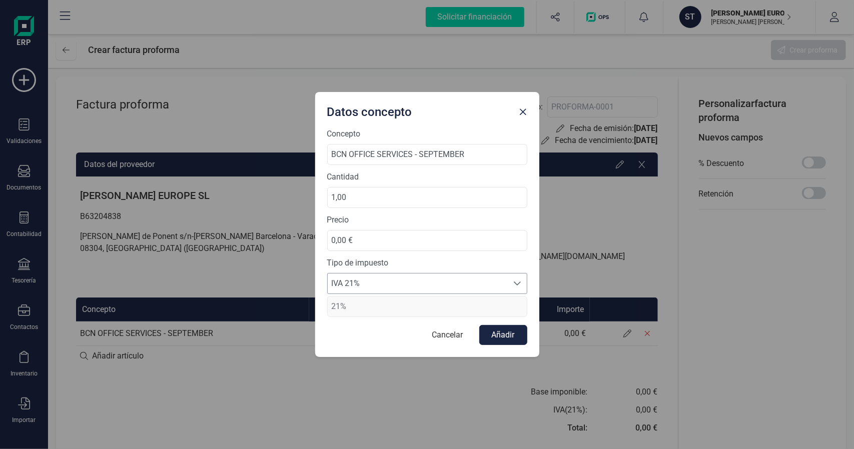
click at [517, 277] on div at bounding box center [517, 284] width 19 height 20
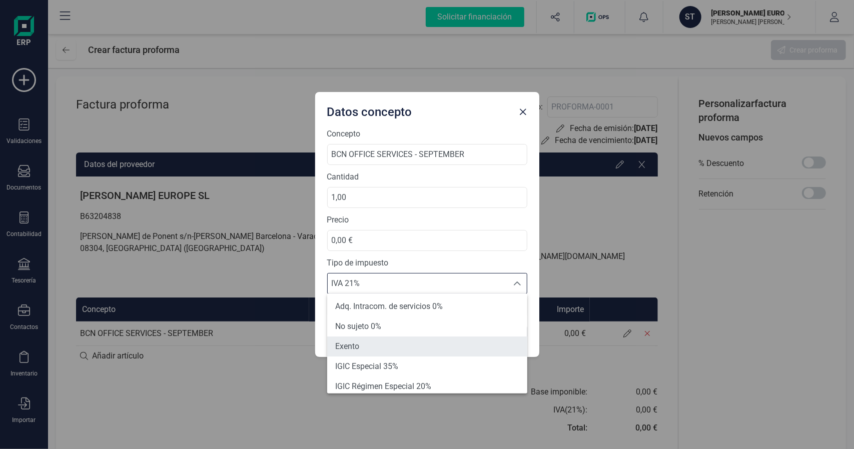
scroll to position [104, 0]
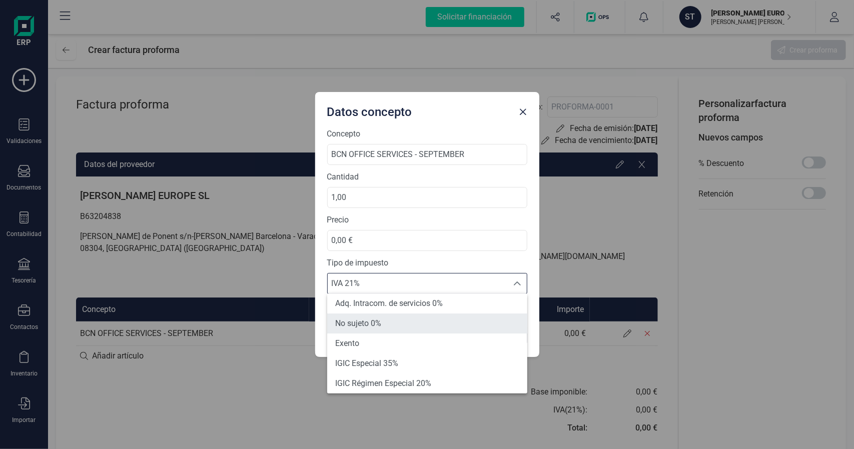
click at [375, 327] on span "No sujeto 0%" at bounding box center [358, 324] width 46 height 12
type input "0%"
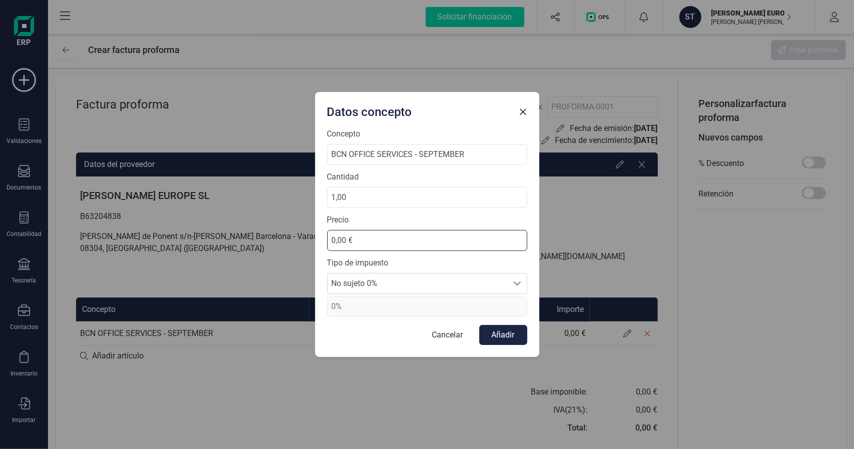
click at [345, 239] on input "0,00 €" at bounding box center [427, 240] width 200 height 21
drag, startPoint x: 345, startPoint y: 240, endPoint x: 329, endPoint y: 242, distance: 16.1
click at [329, 242] on input "0,00 €" at bounding box center [427, 240] width 200 height 21
type input "160.000,00 €"
click at [415, 242] on input "160.000,00 €" at bounding box center [427, 240] width 200 height 21
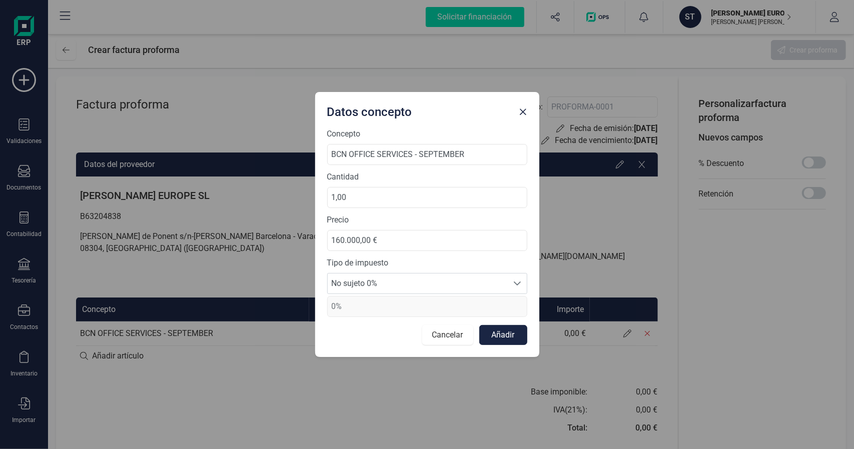
click at [453, 335] on button "Cancelar" at bounding box center [447, 335] width 51 height 20
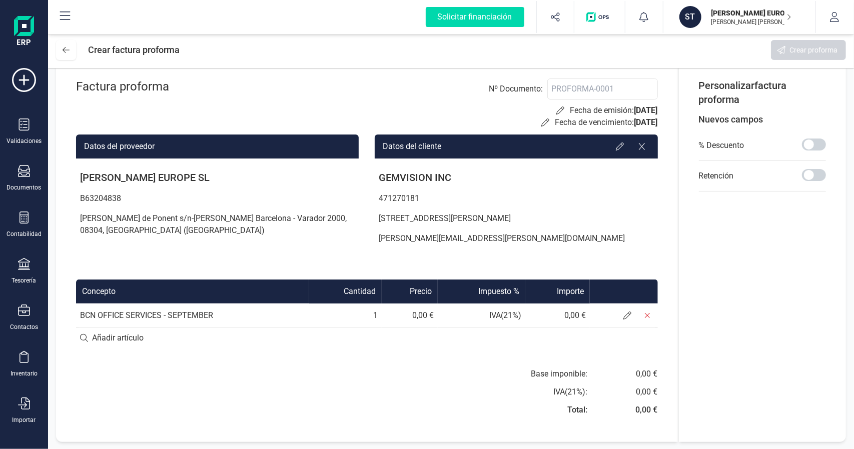
scroll to position [0, 0]
